Goal: Transaction & Acquisition: Book appointment/travel/reservation

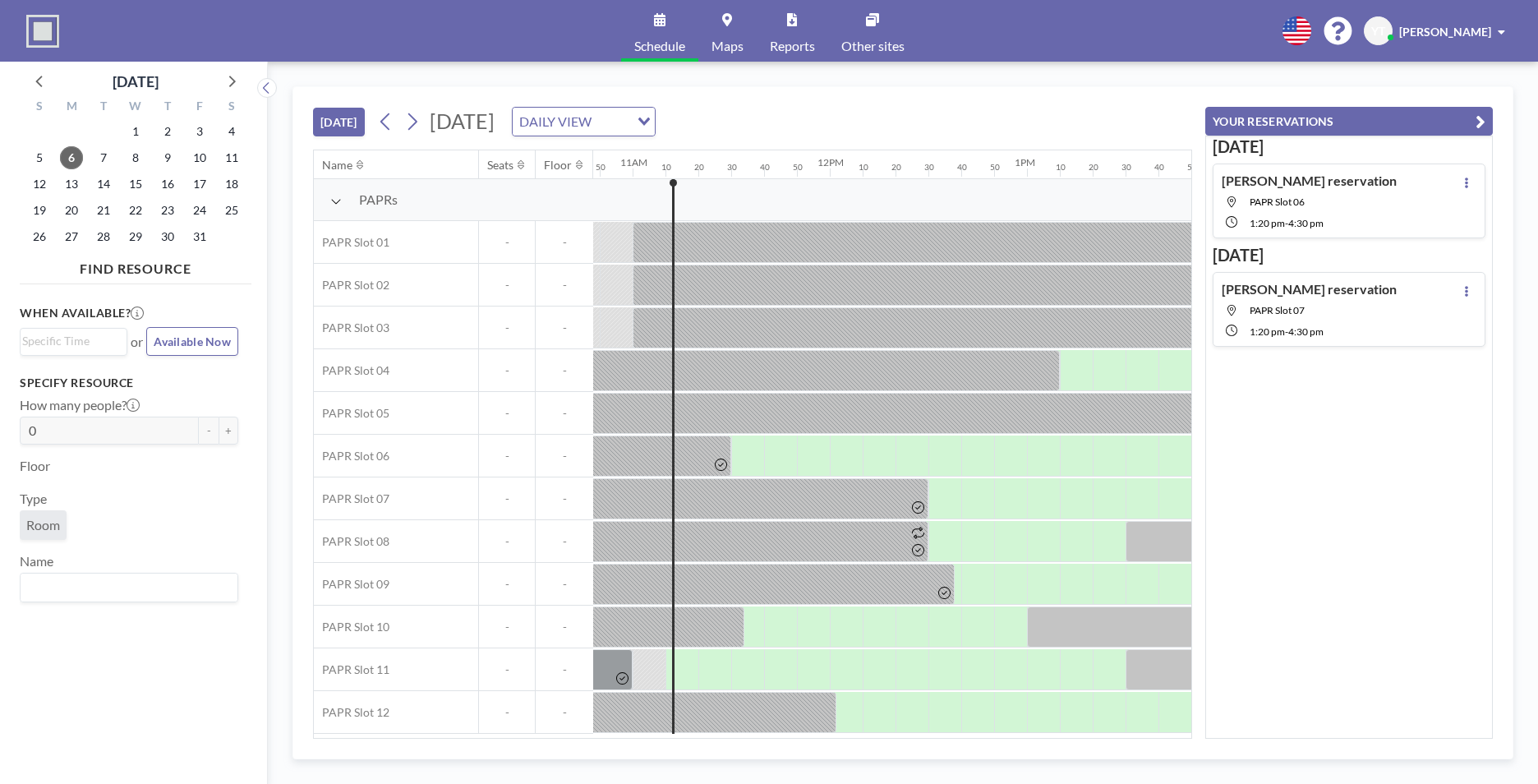
scroll to position [0, 2169]
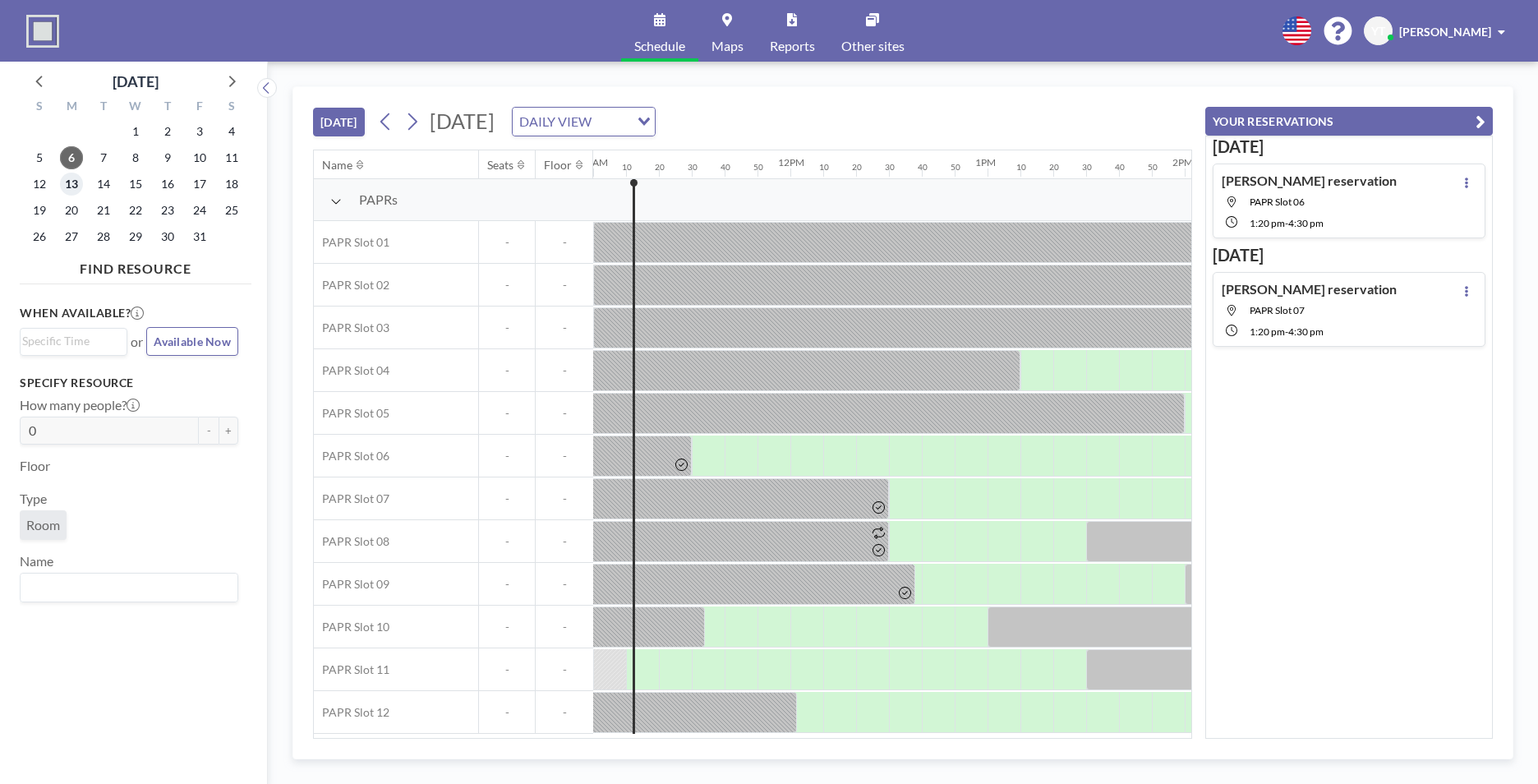
click at [78, 178] on span "13" at bounding box center [70, 184] width 23 height 23
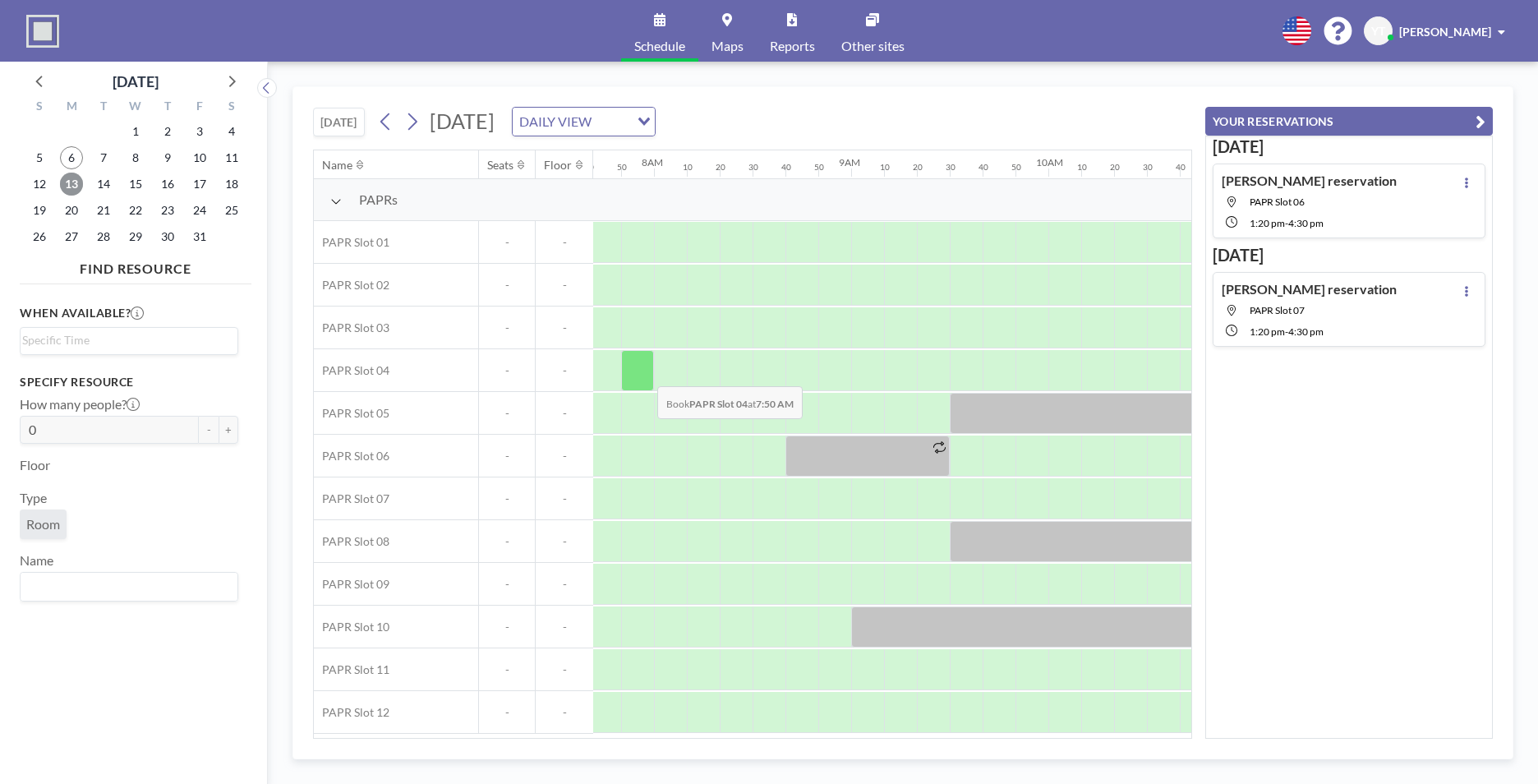
scroll to position [0, 1545]
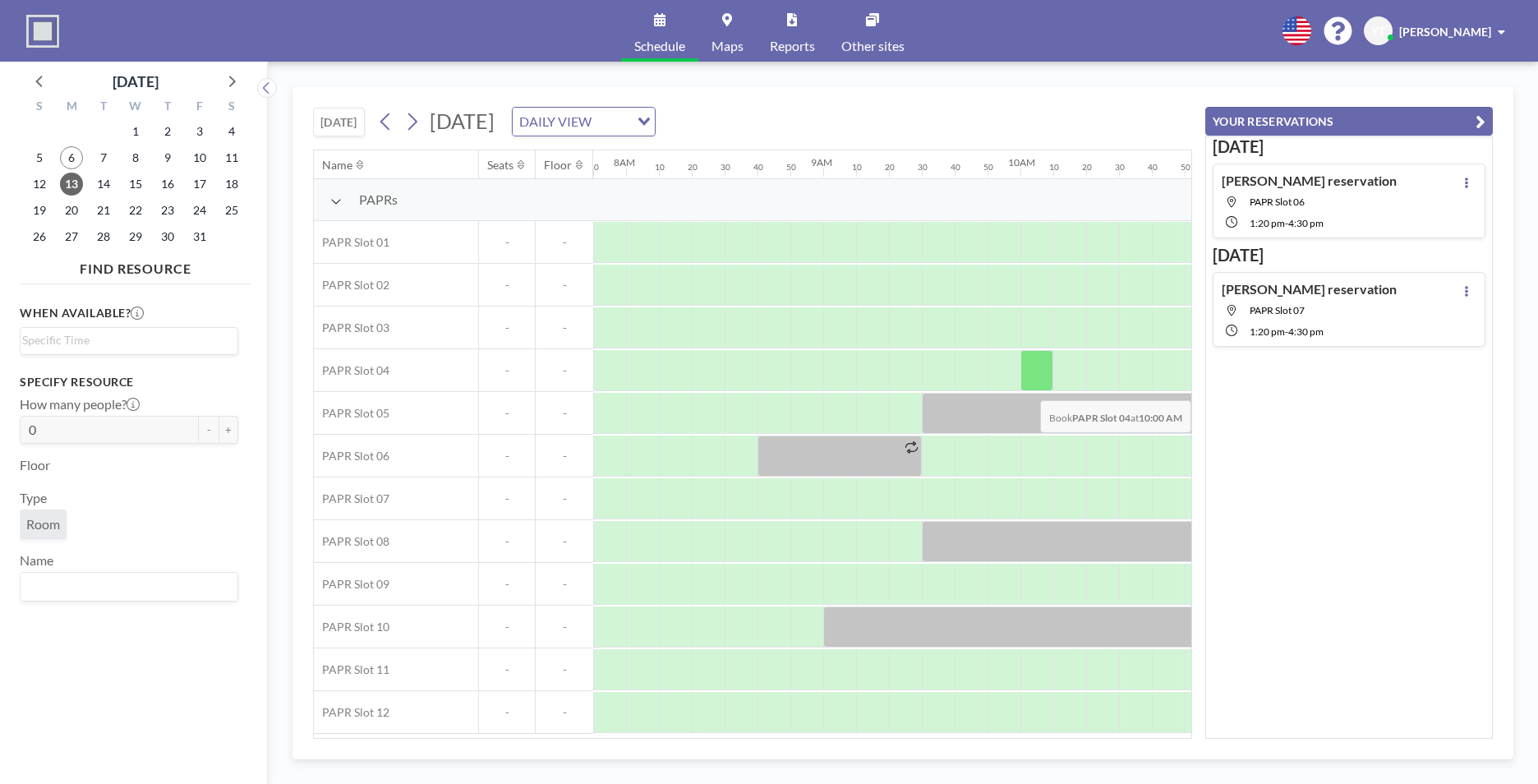
click at [1038, 388] on div at bounding box center [1037, 370] width 33 height 41
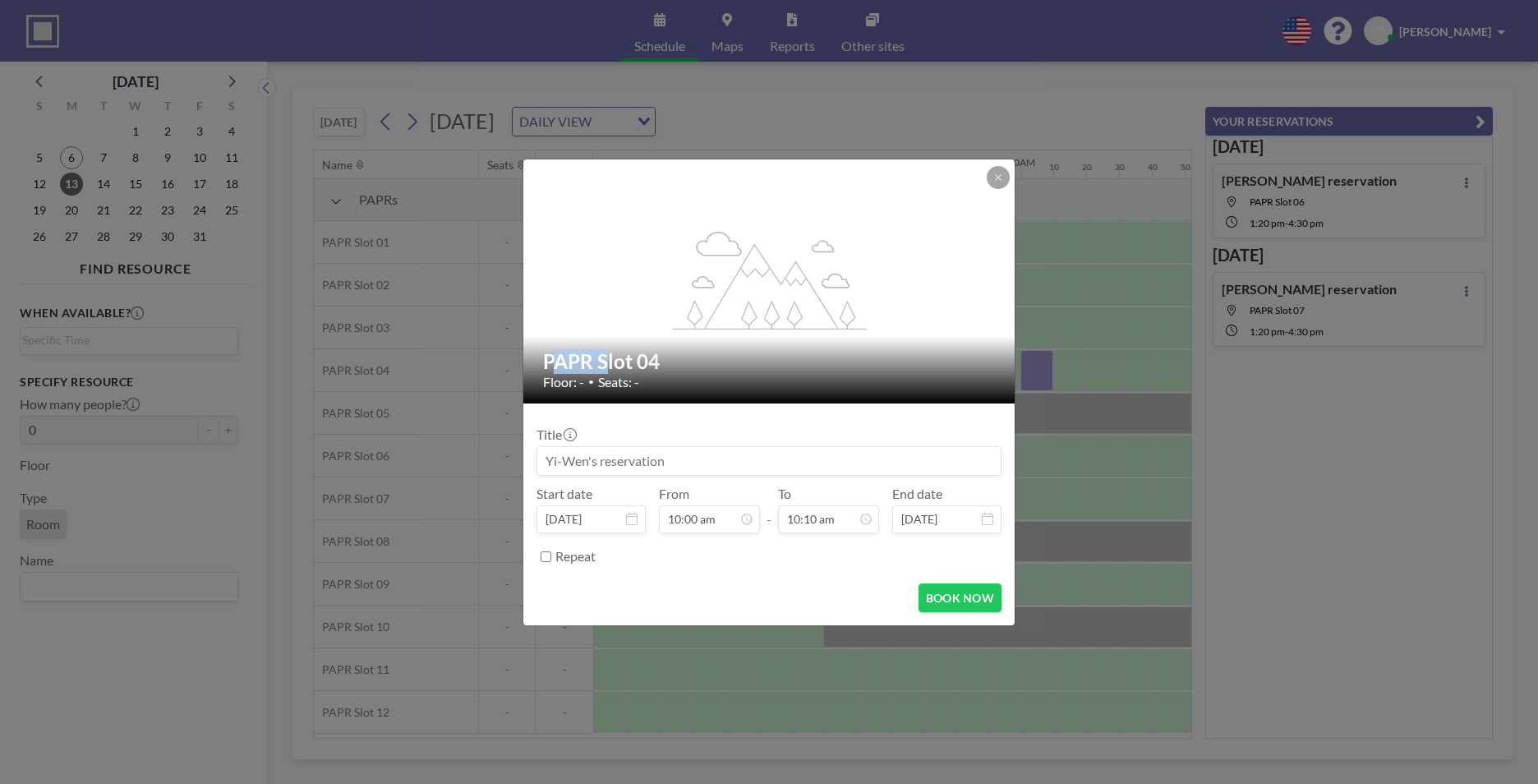
click at [1038, 388] on div "flex-grow: 1.2; PAPR Slot 04 Floor: - • Seats: - Title Start date [DATE] From 1…" at bounding box center [769, 392] width 1538 height 784
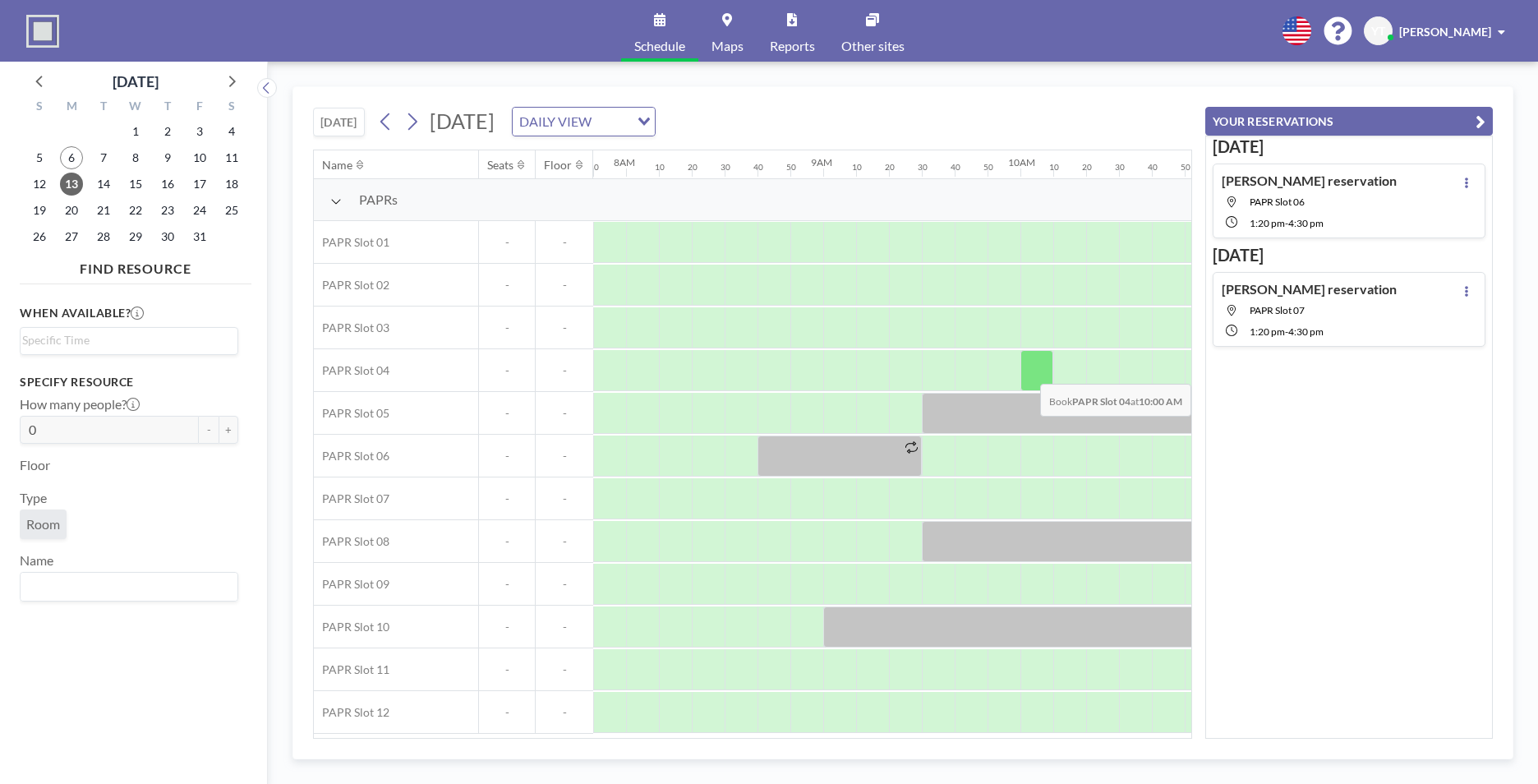
click at [1033, 371] on div at bounding box center [1037, 370] width 33 height 41
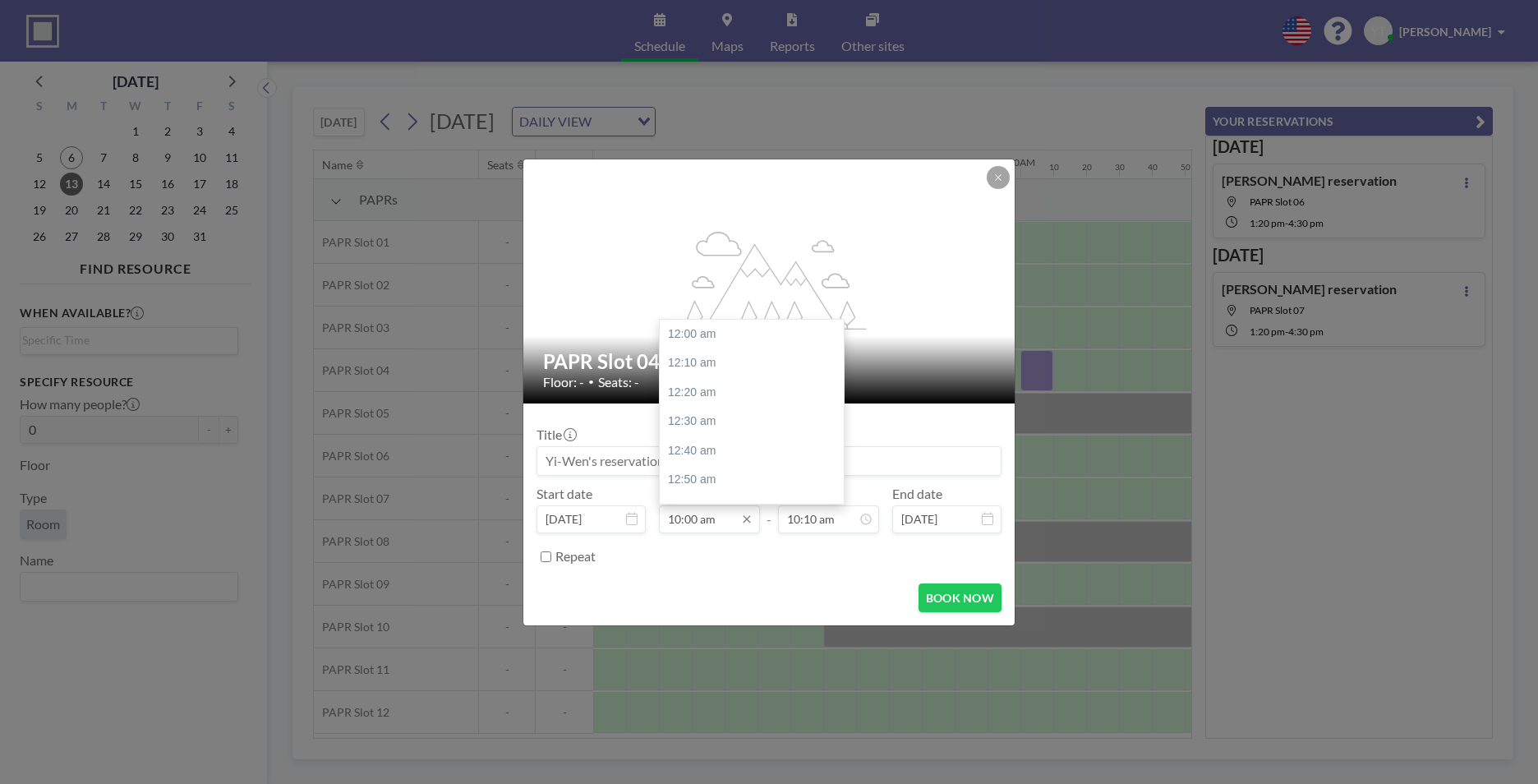
scroll to position [1755, 0]
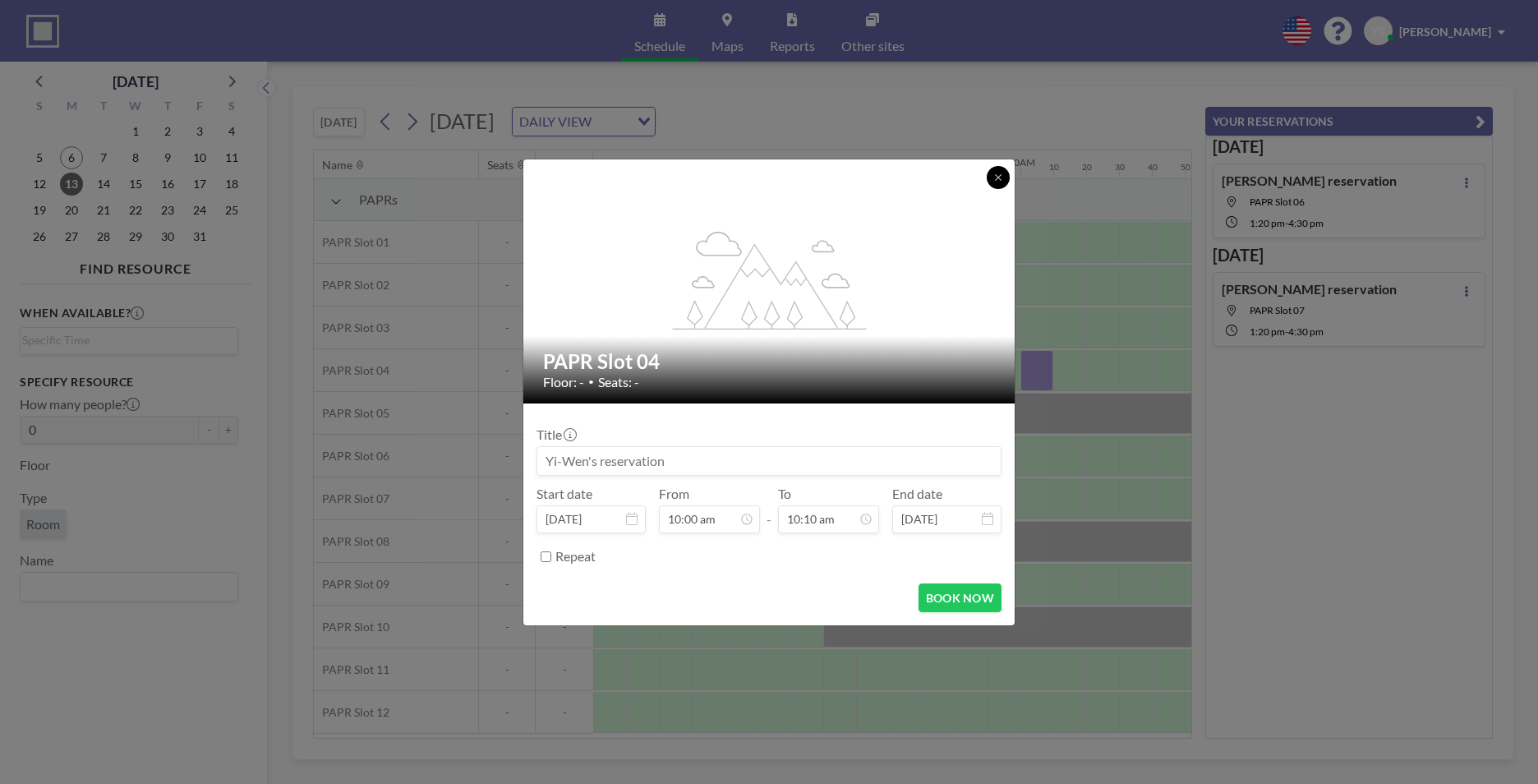
click at [992, 181] on button at bounding box center [998, 177] width 23 height 23
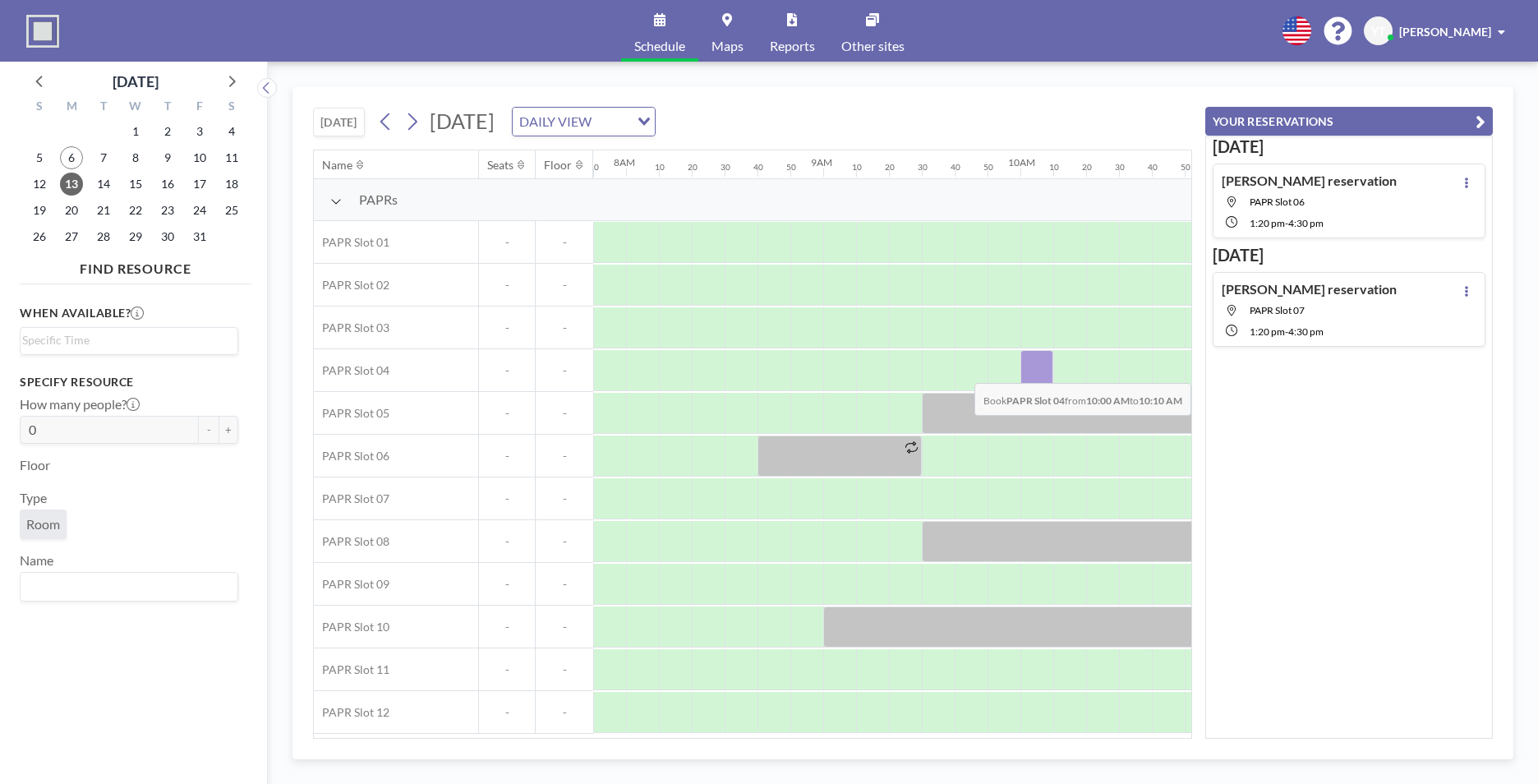
click at [1031, 370] on div at bounding box center [1037, 370] width 33 height 41
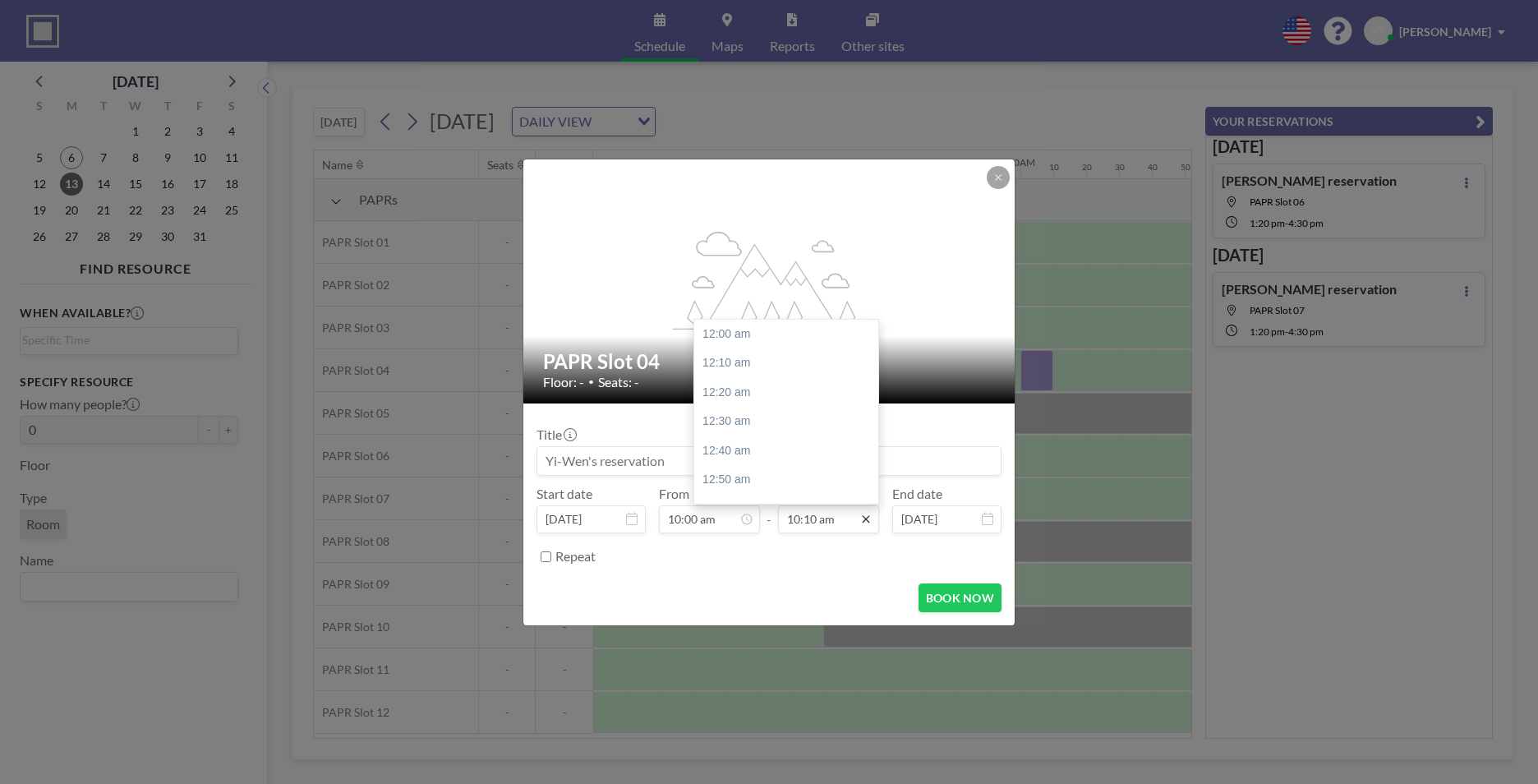
scroll to position [1783, 0]
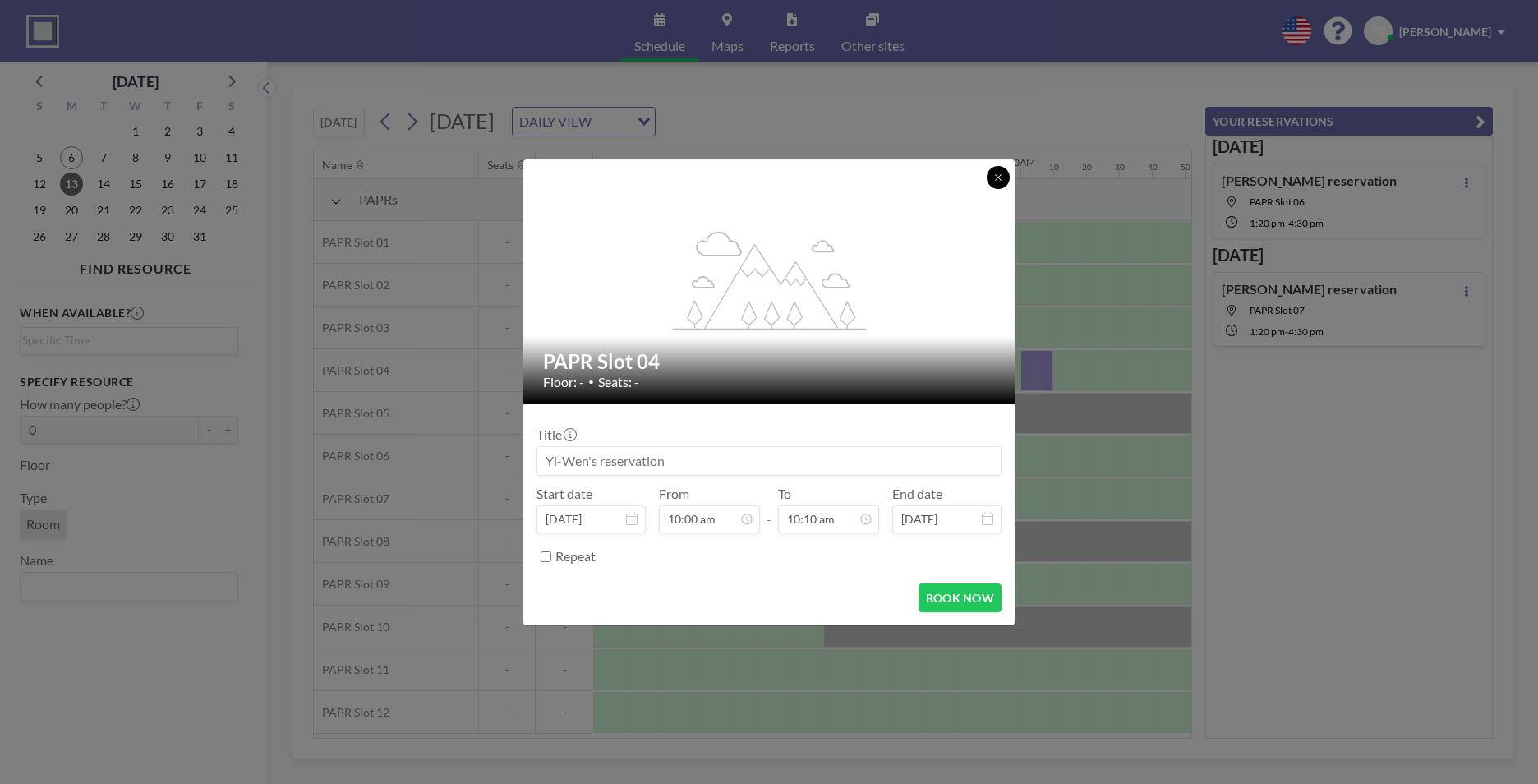
click at [990, 179] on button at bounding box center [998, 177] width 23 height 23
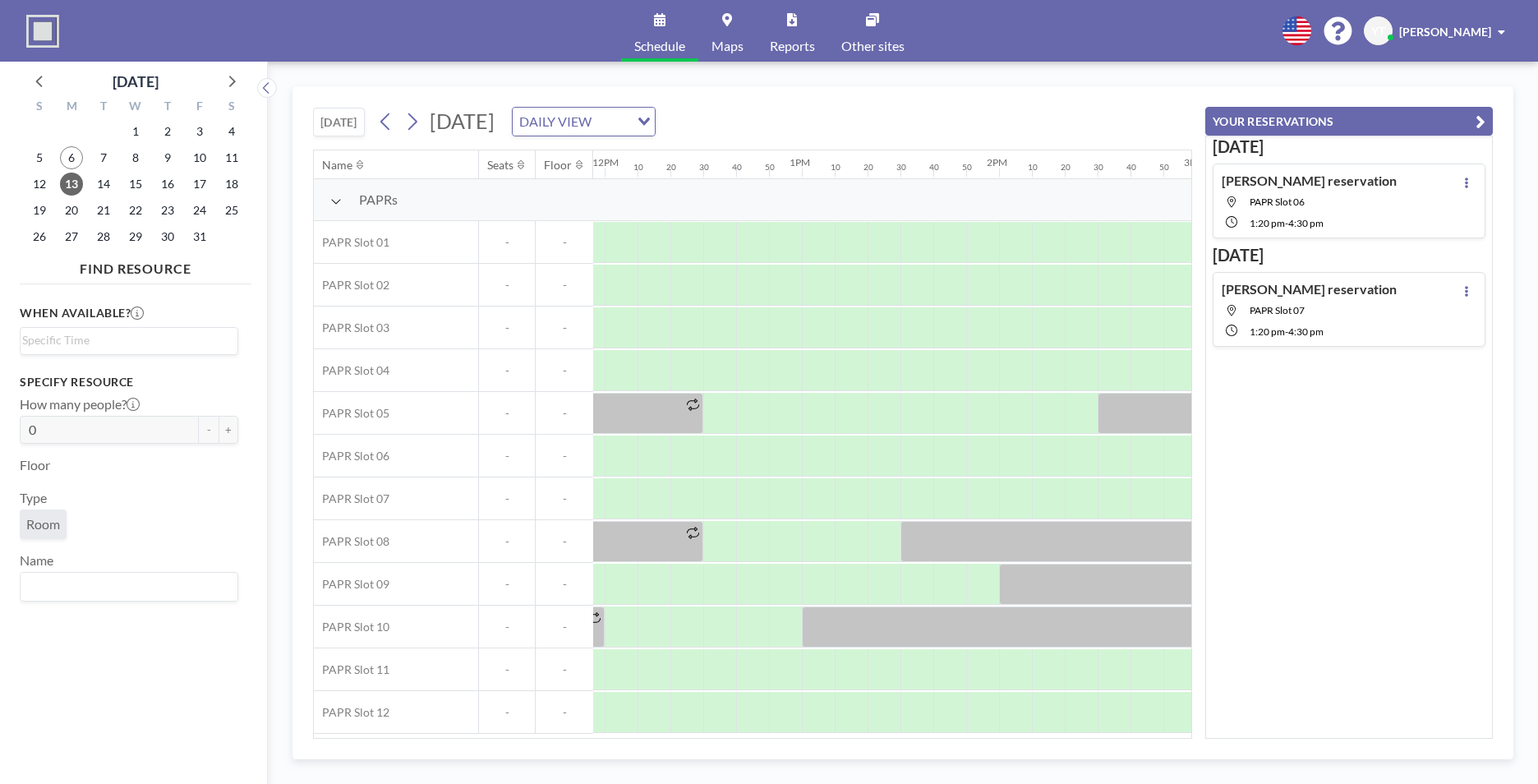
scroll to position [4, 2453]
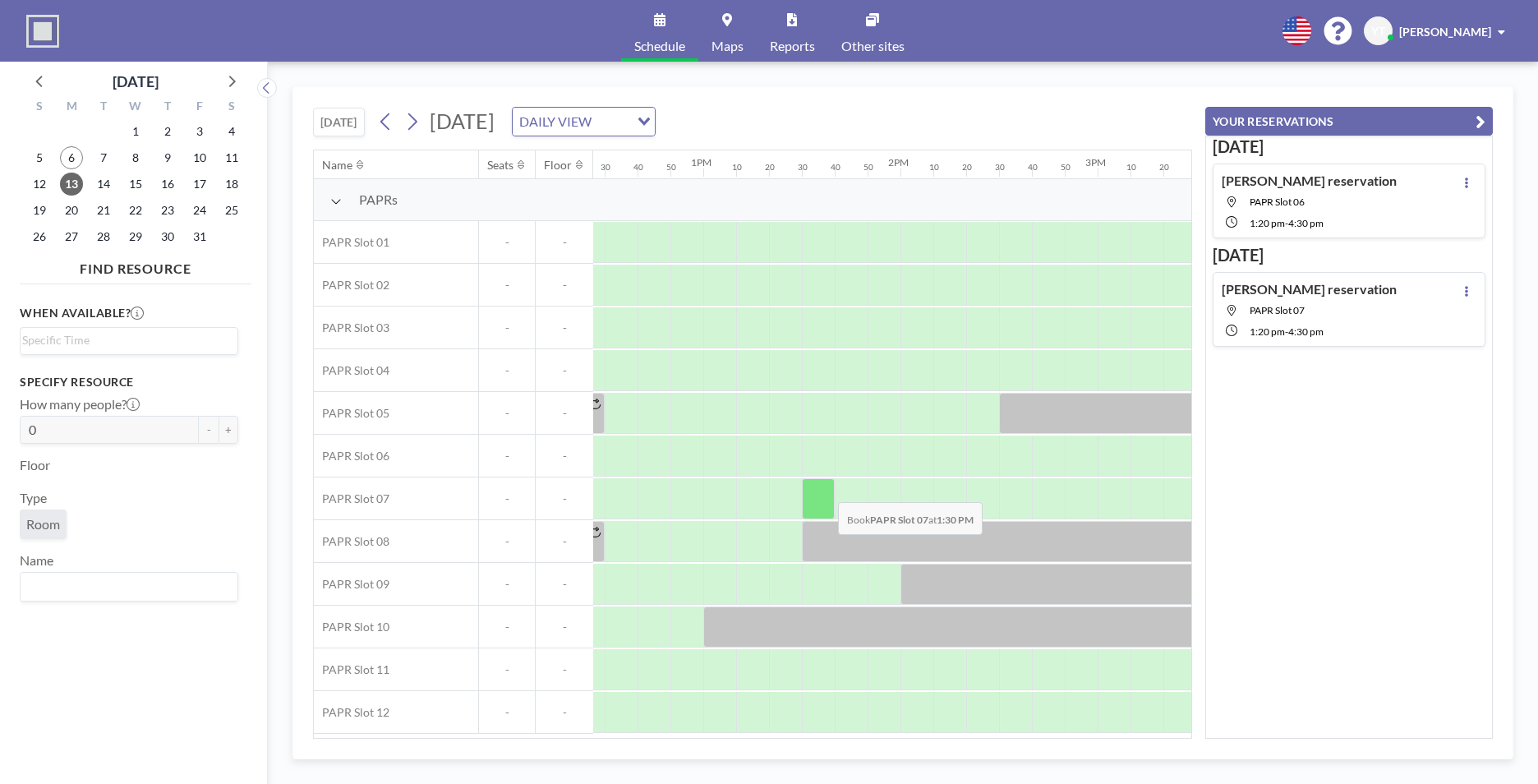
click at [825, 489] on div at bounding box center [818, 498] width 33 height 41
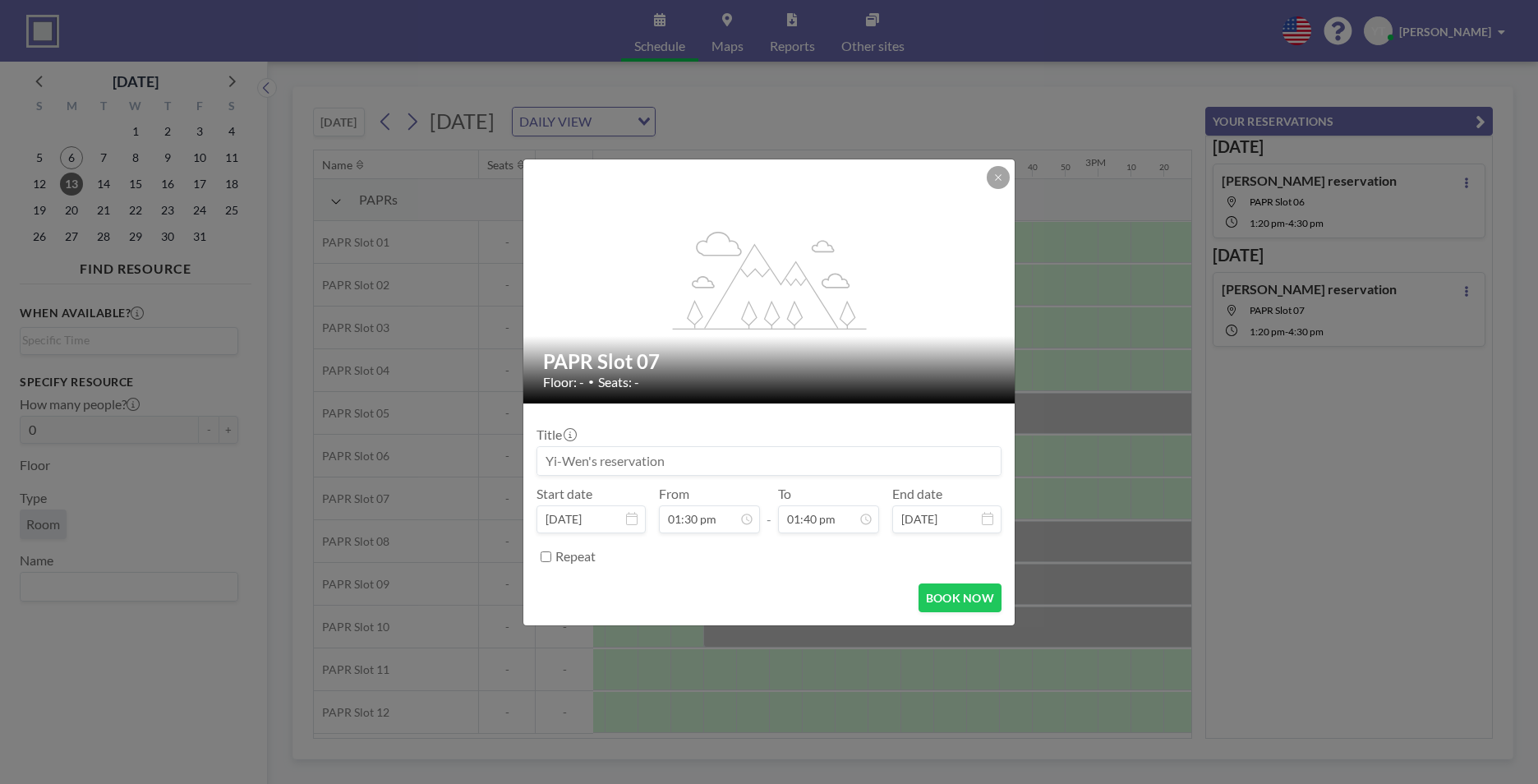
scroll to position [2368, 0]
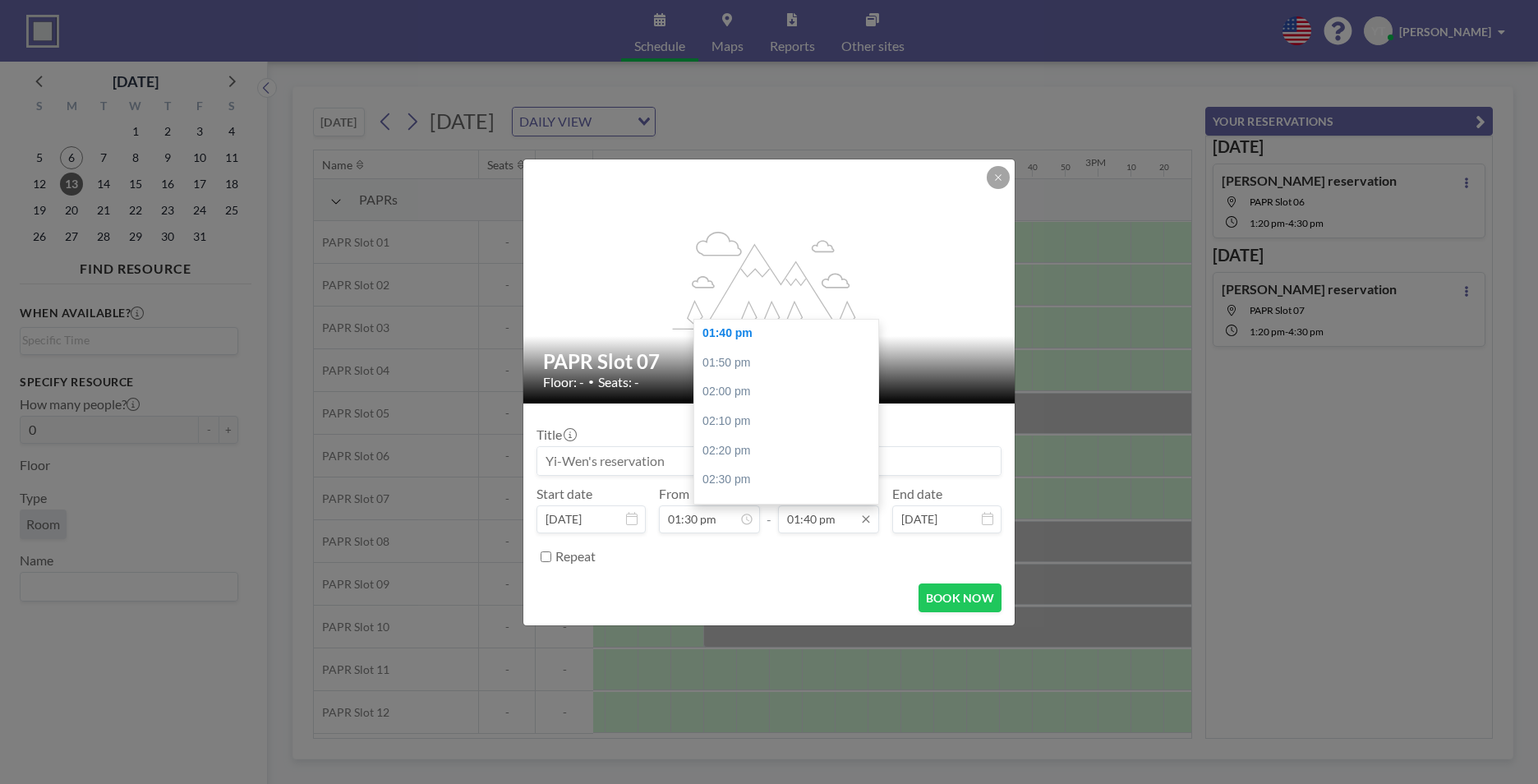
click at [838, 516] on input "01:40 pm" at bounding box center [829, 519] width 101 height 28
click at [771, 493] on div "04:00 pm" at bounding box center [790, 497] width 193 height 30
type input "04:00 pm"
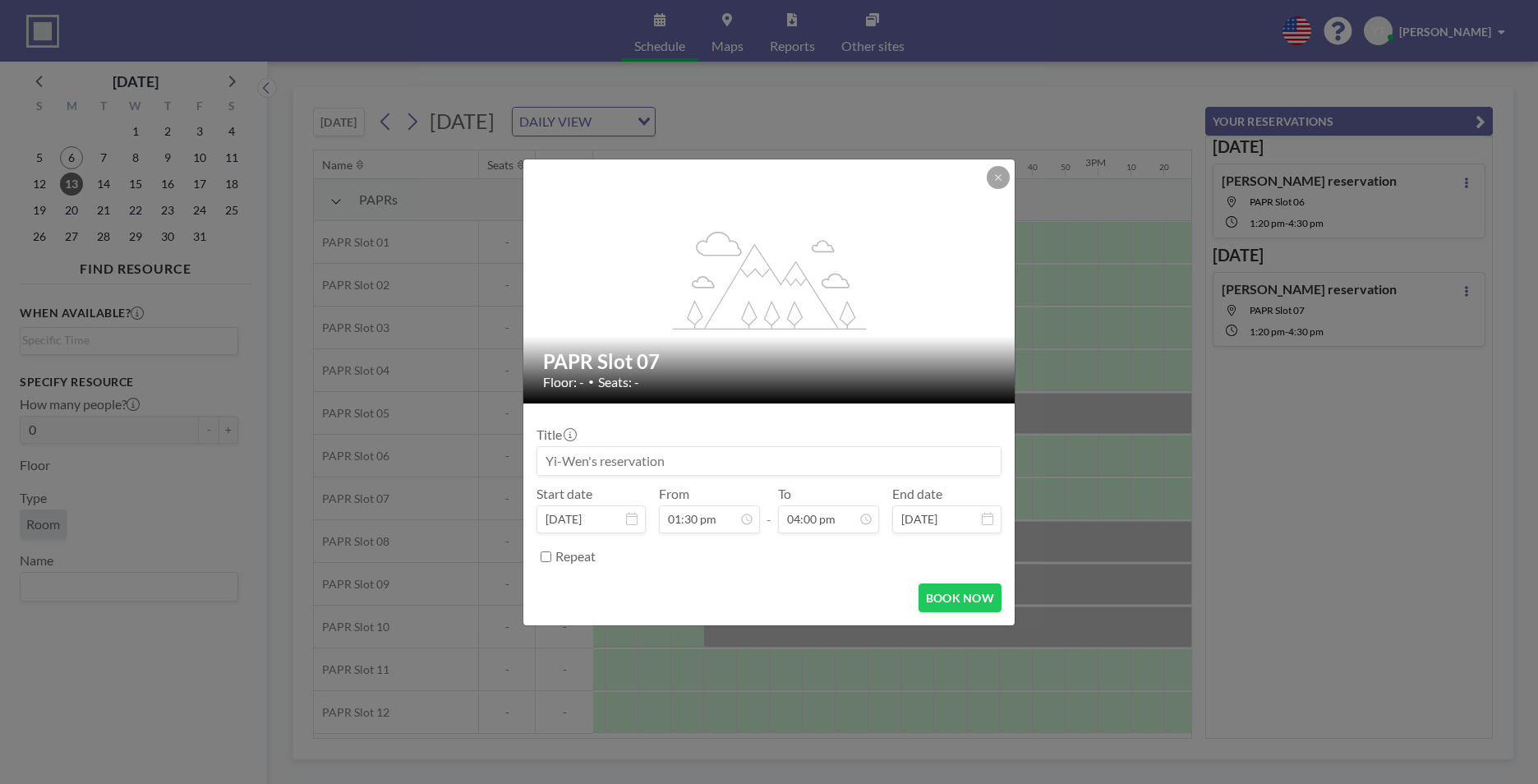
scroll to position [2807, 0]
click at [966, 602] on button "BOOK NOW" at bounding box center [960, 597] width 83 height 29
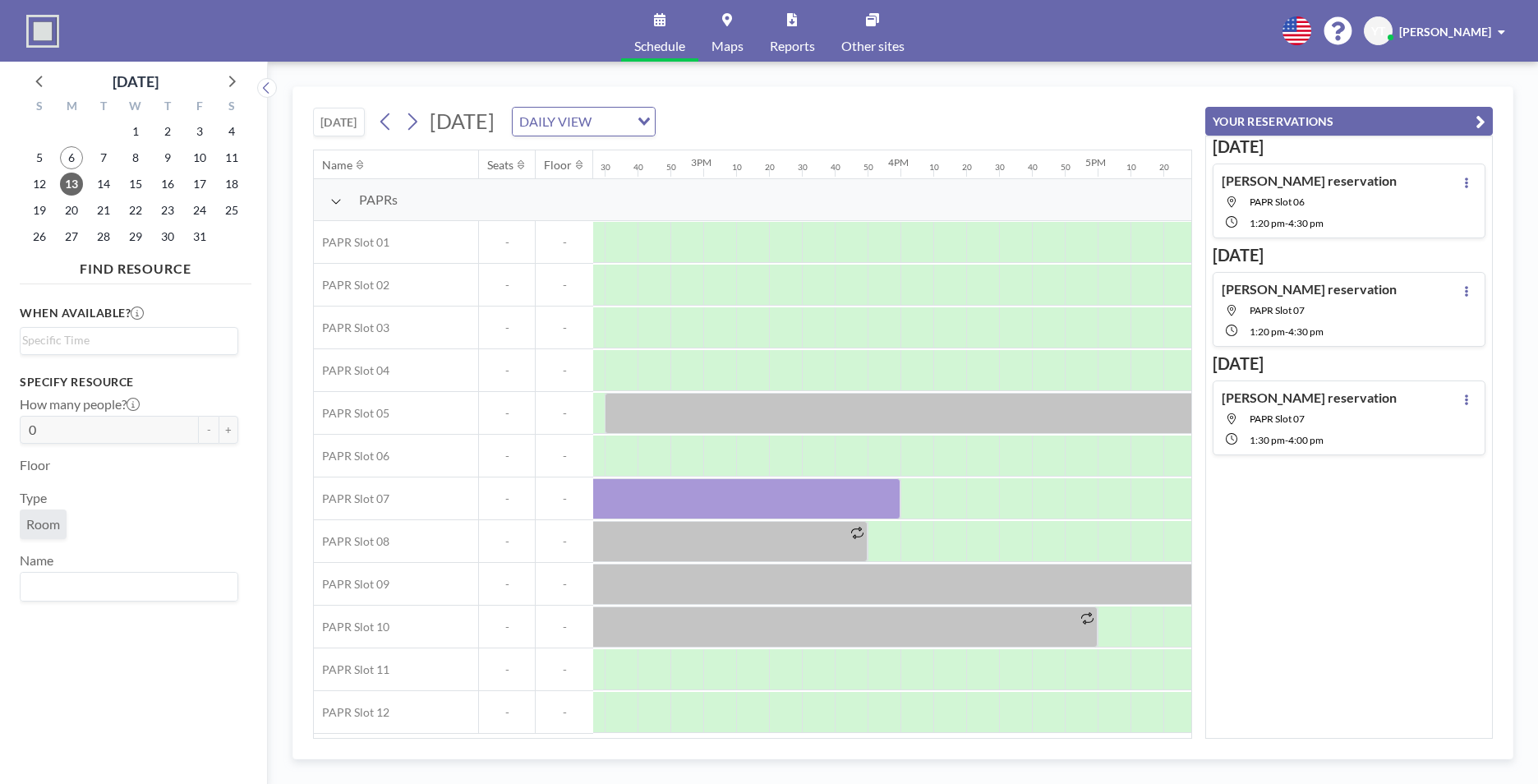
scroll to position [4, 2873]
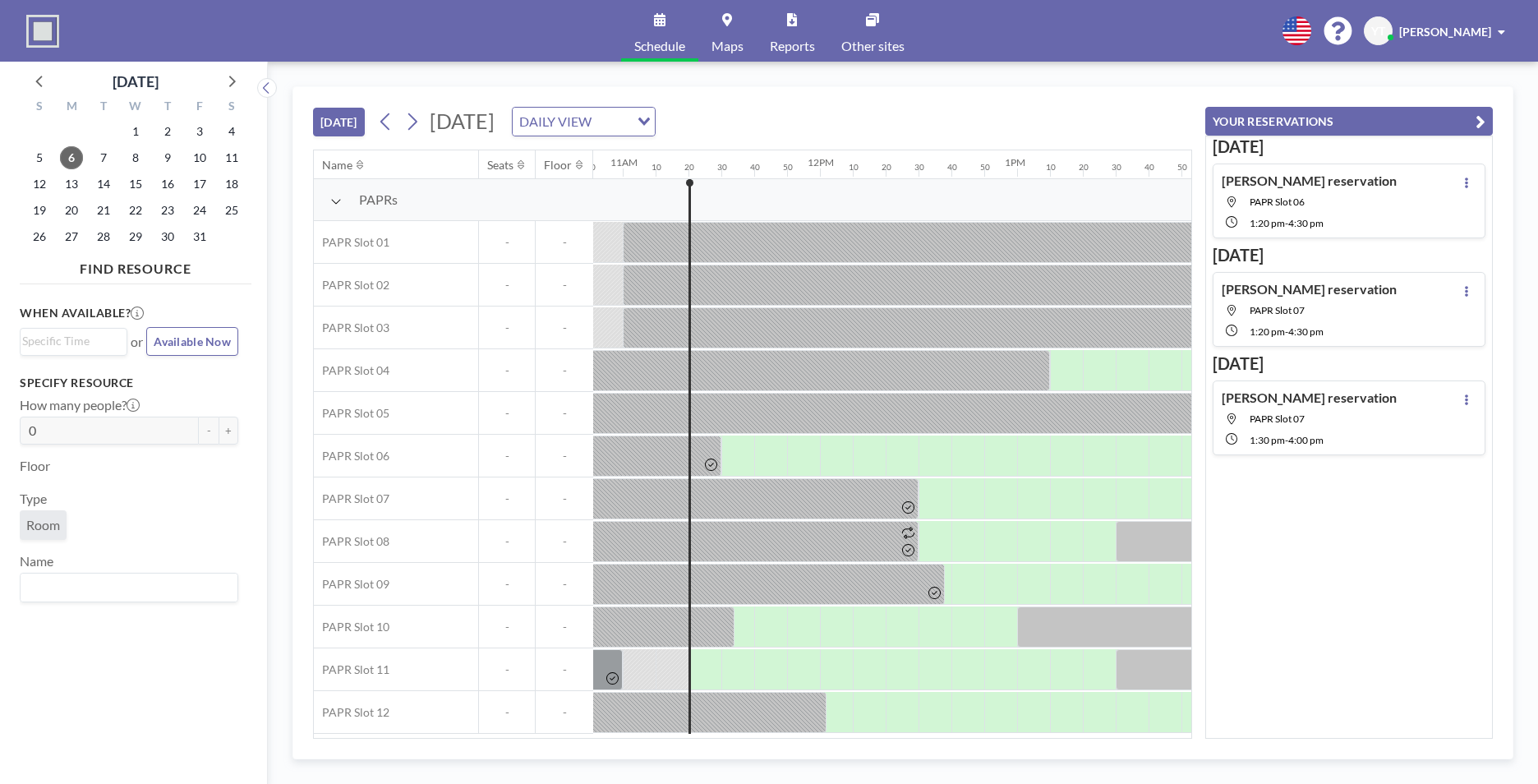
scroll to position [0, 2202]
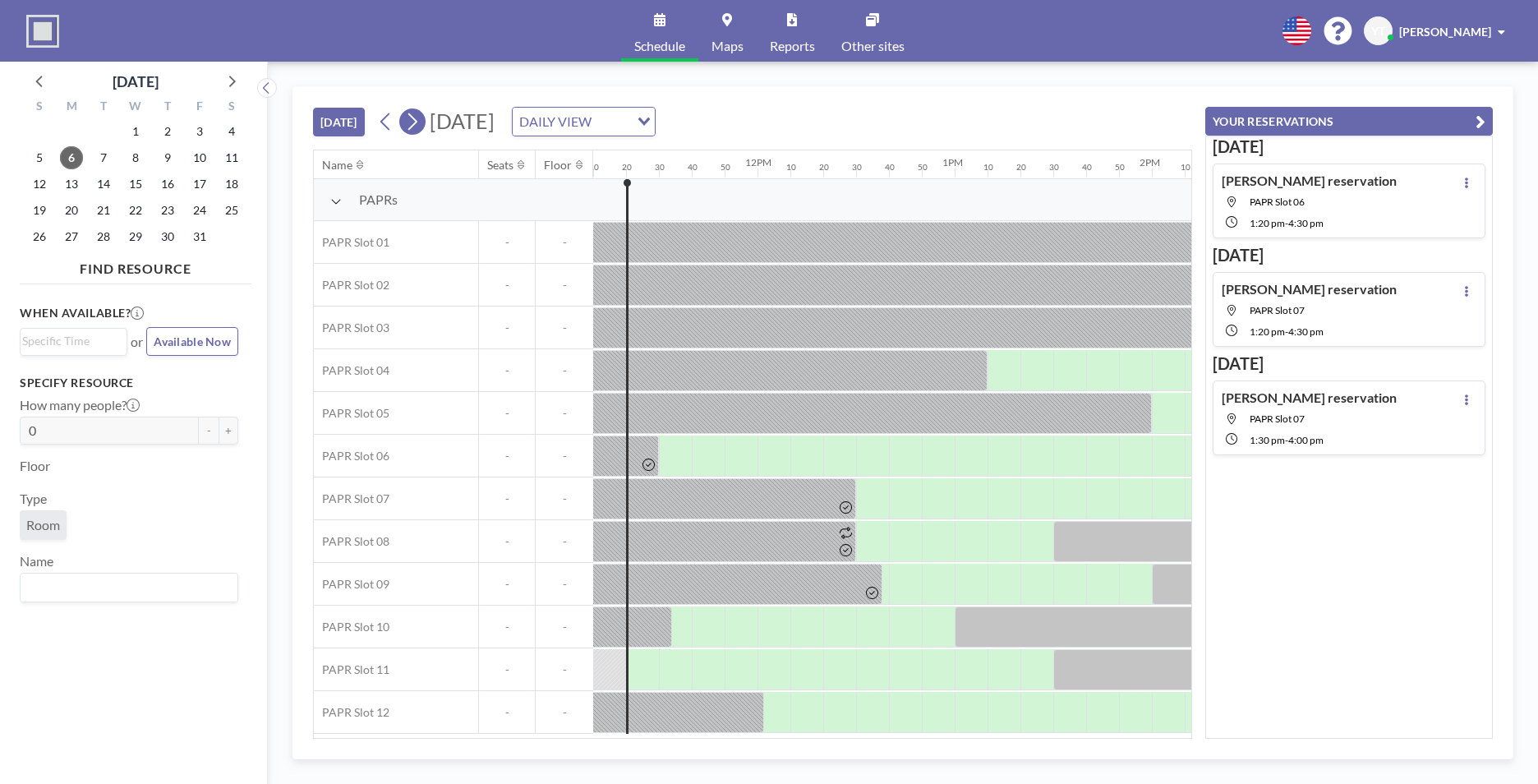
click at [411, 116] on icon at bounding box center [412, 121] width 16 height 25
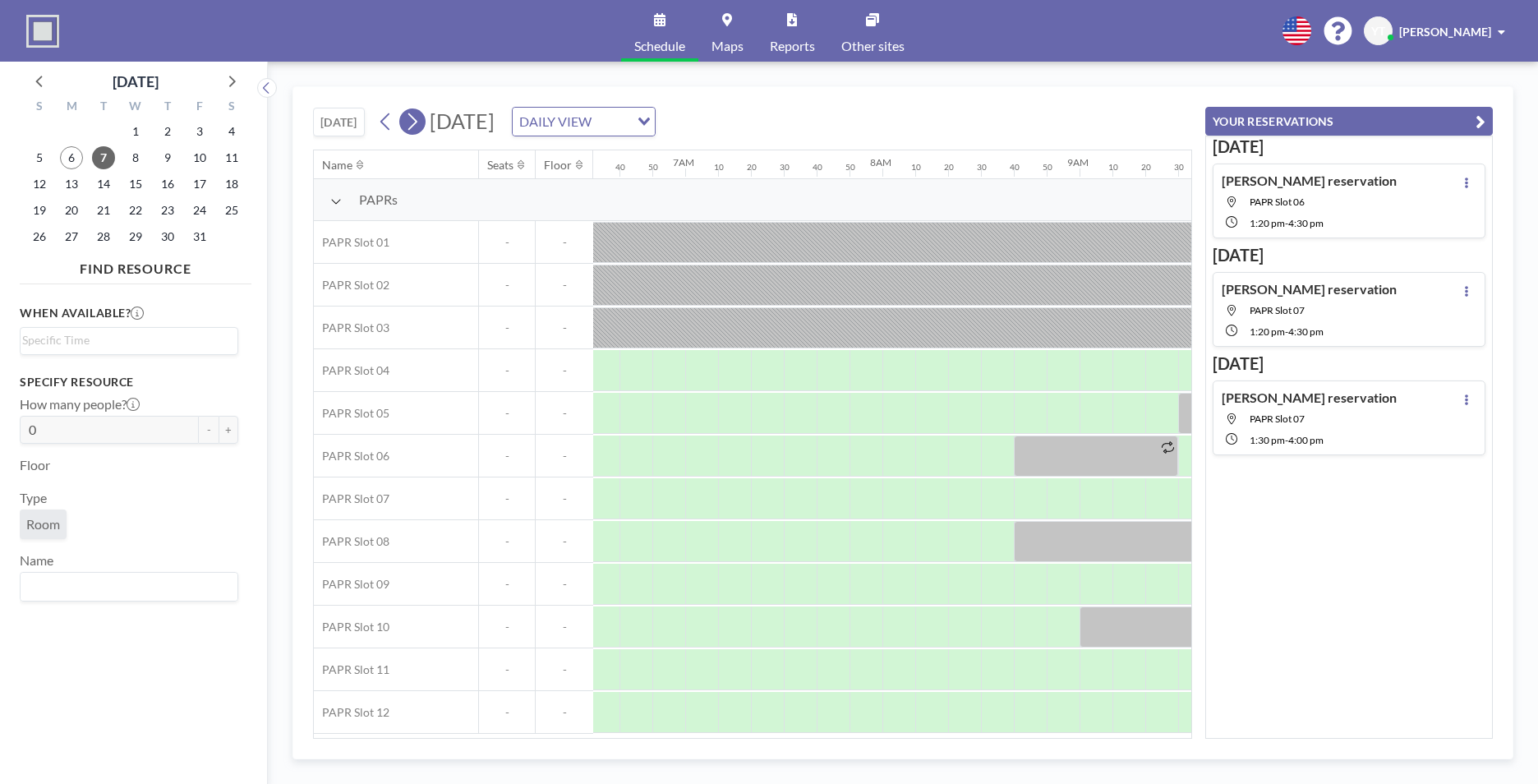
scroll to position [0, 1610]
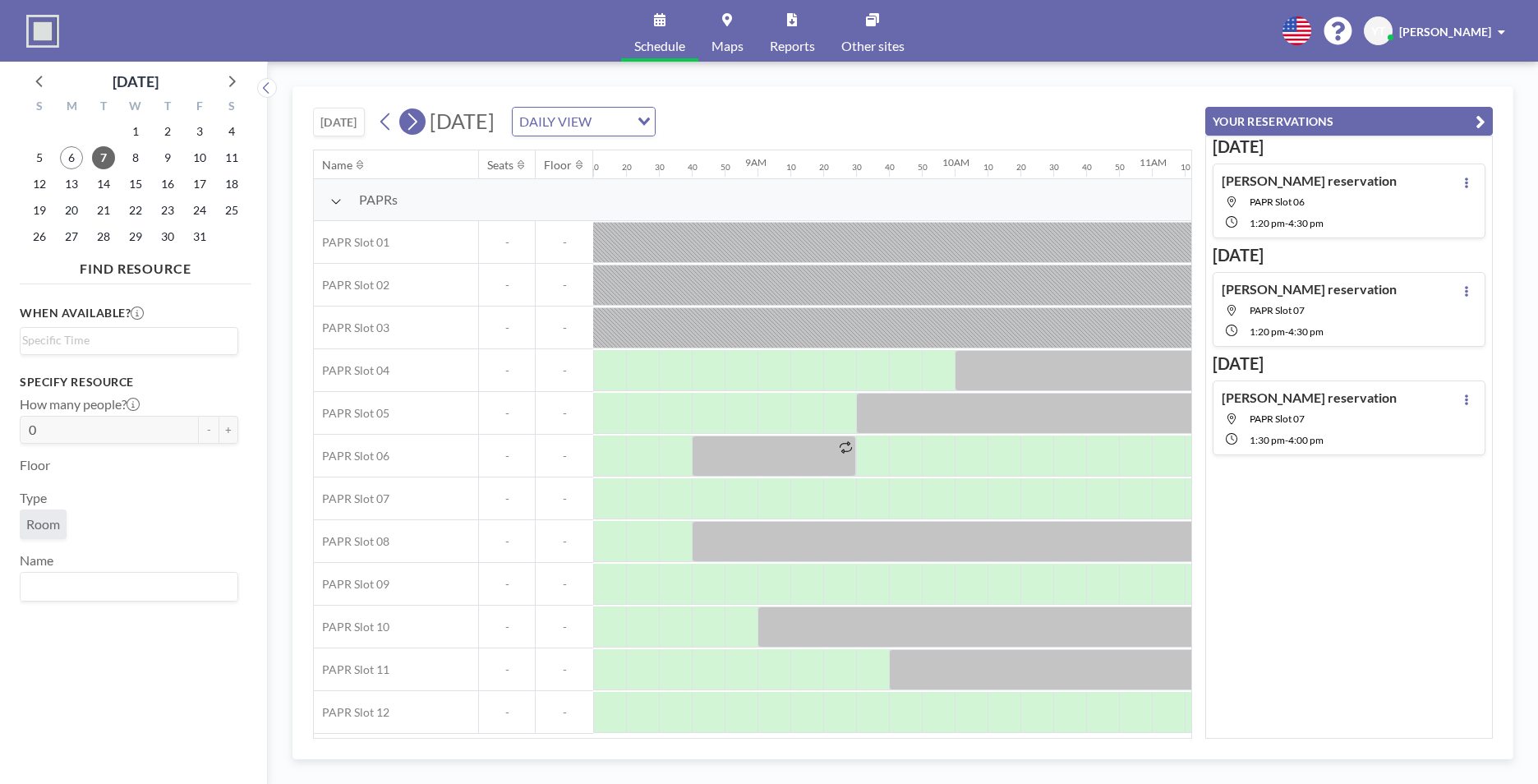
click at [414, 116] on icon at bounding box center [412, 121] width 9 height 17
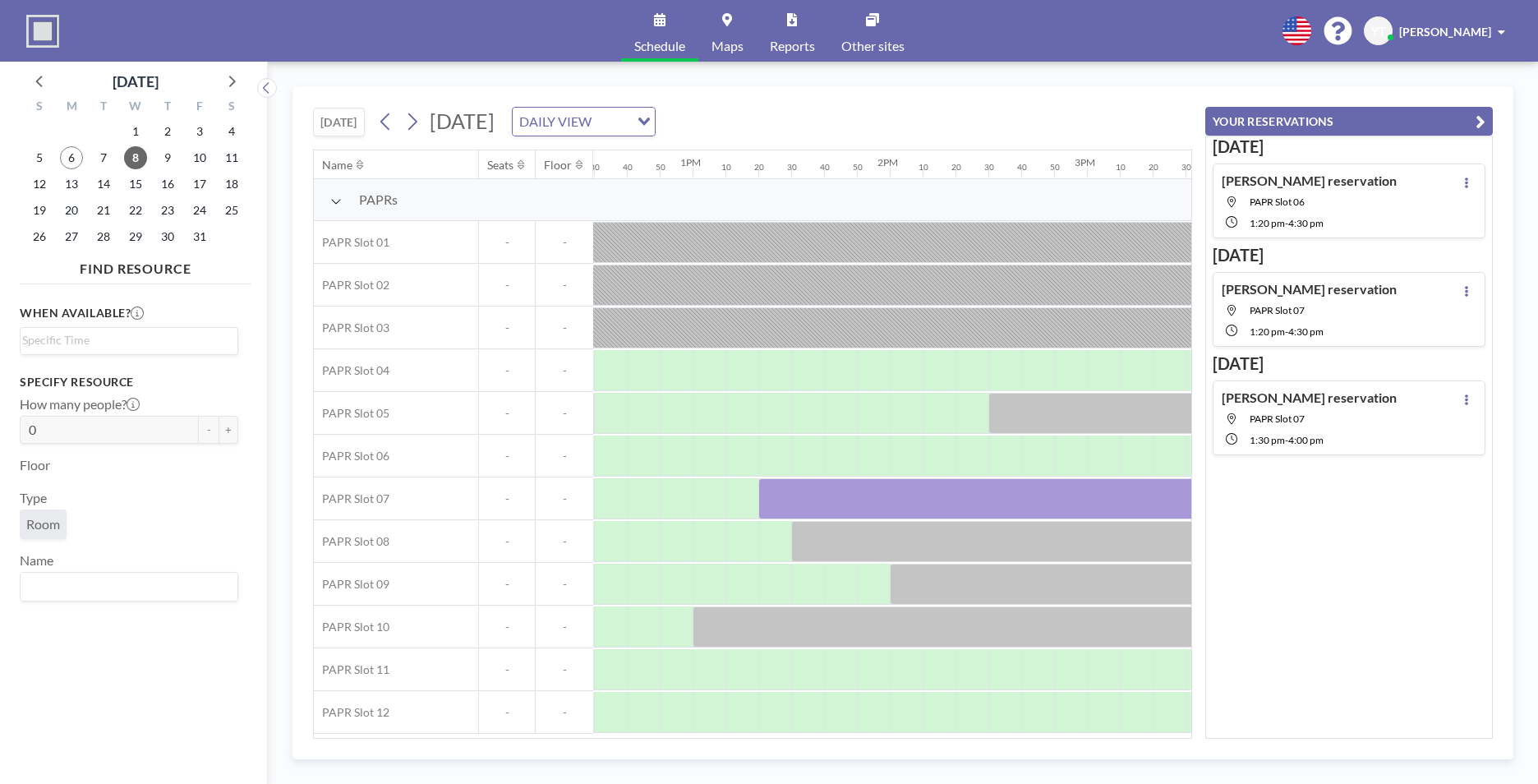
scroll to position [0, 2508]
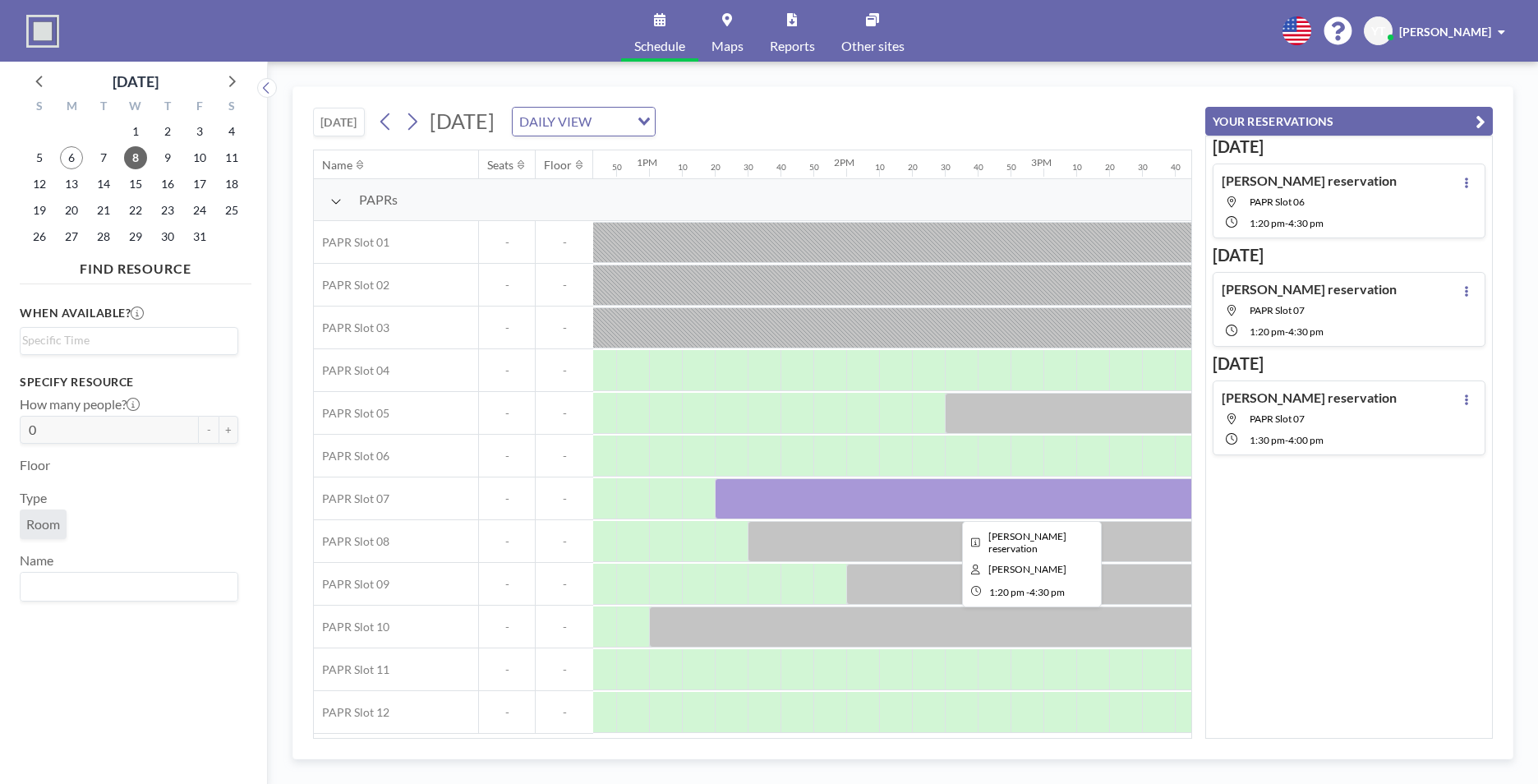
click at [789, 500] on div at bounding box center [1027, 498] width 625 height 41
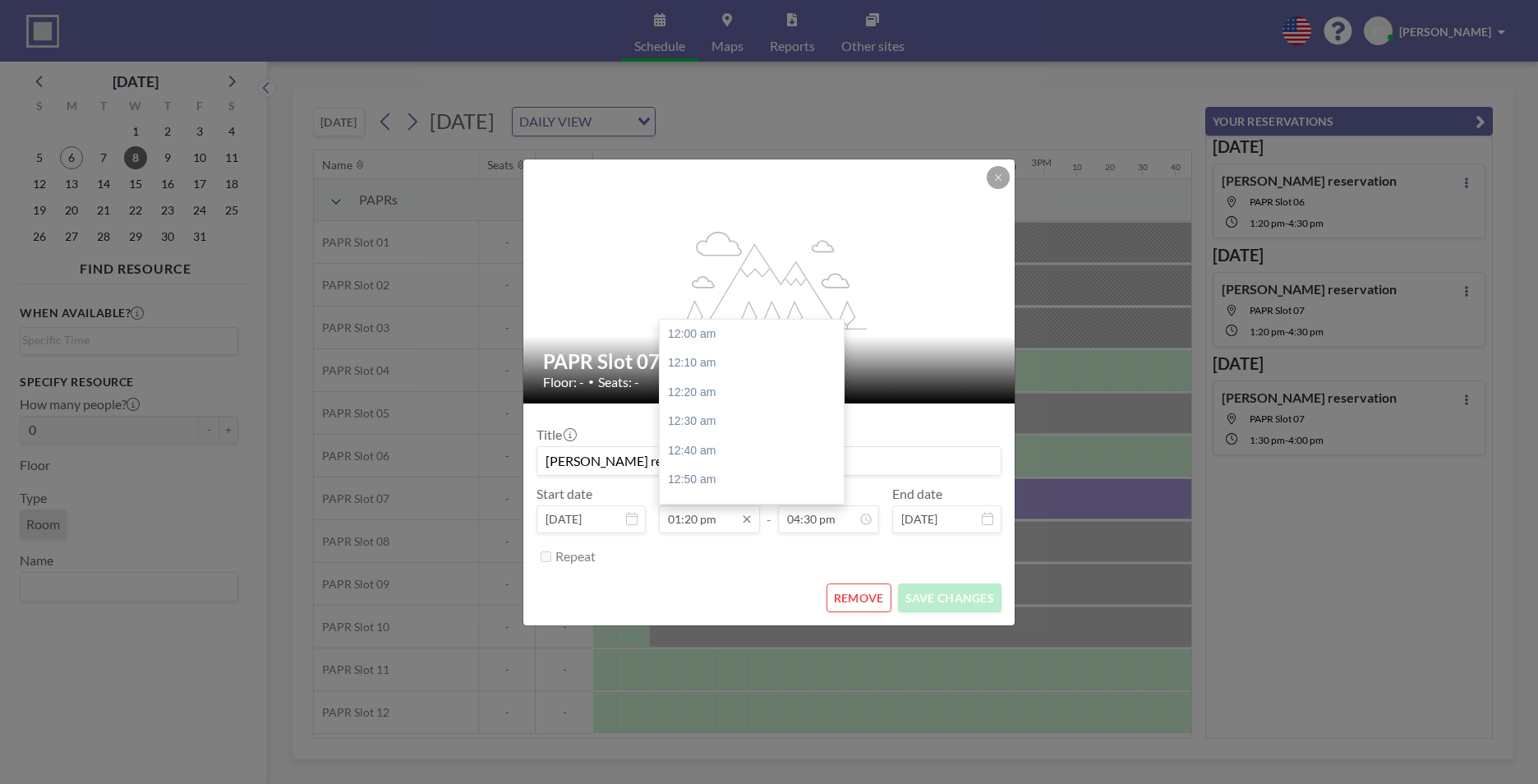
scroll to position [2339, 0]
click at [703, 474] on div "02:10 pm" at bounding box center [757, 479] width 193 height 30
type input "02:10 pm"
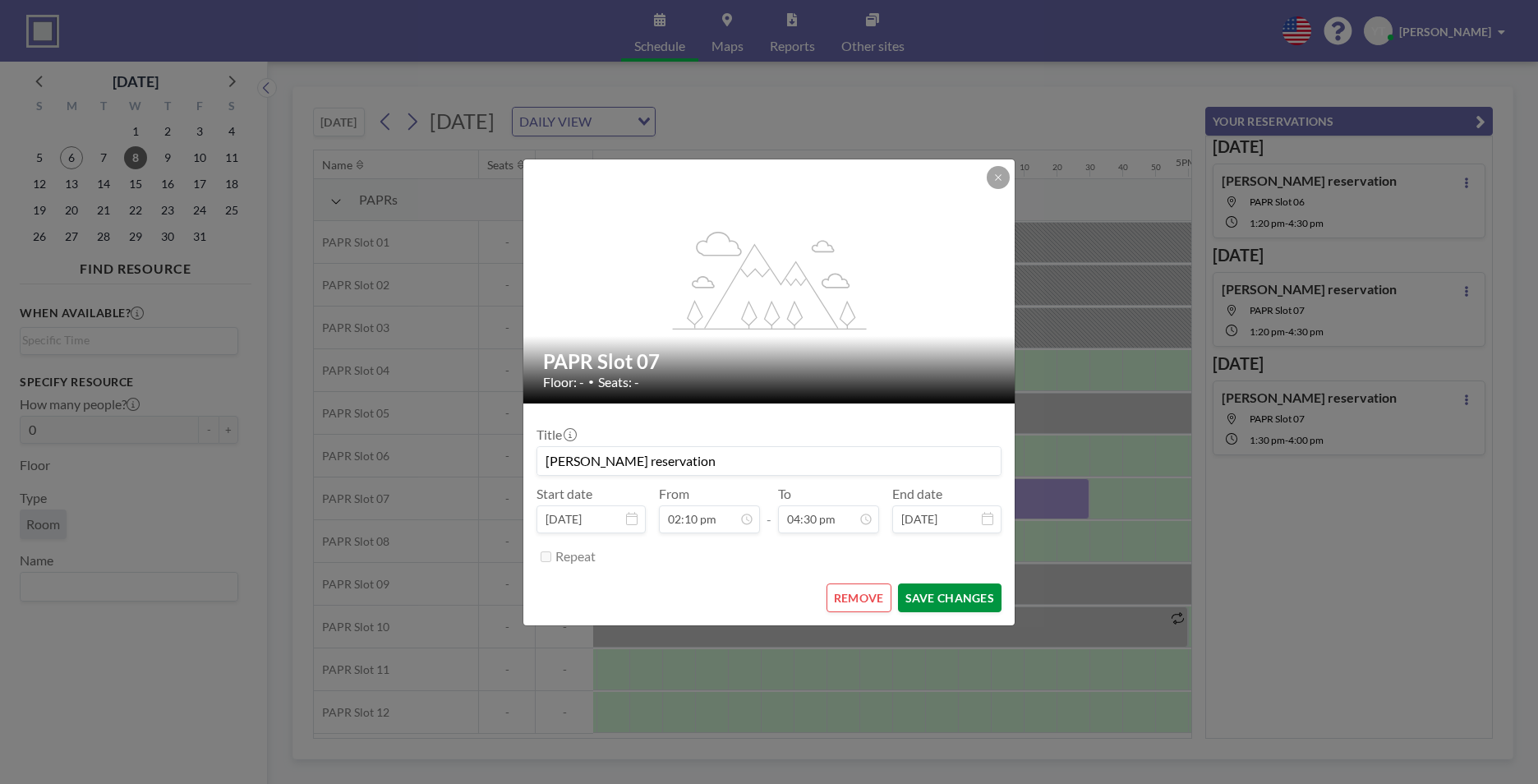
scroll to position [0, 2761]
click at [948, 607] on button "SAVE CHANGES" at bounding box center [950, 597] width 103 height 29
